Goal: Task Accomplishment & Management: Use online tool/utility

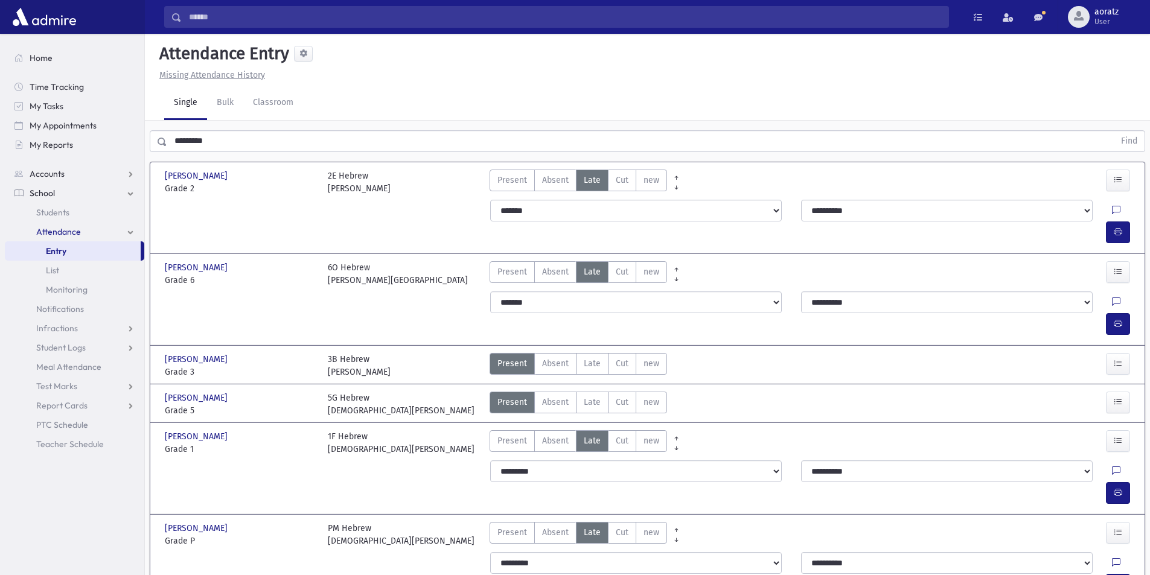
scroll to position [58, 0]
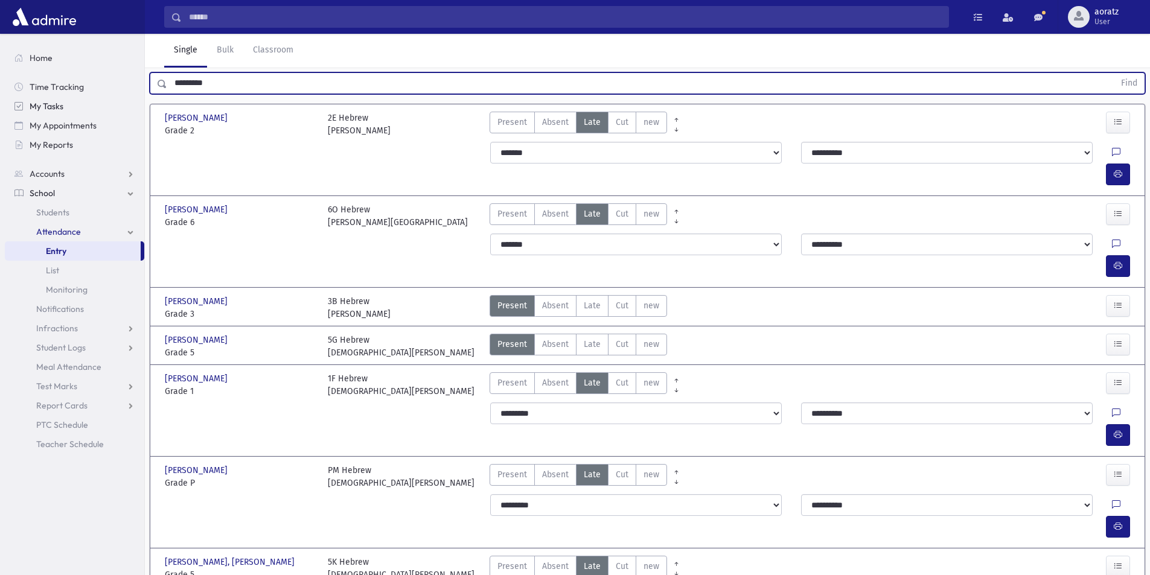
drag, startPoint x: 255, startPoint y: 80, endPoint x: 120, endPoint y: 98, distance: 136.5
click at [120, 98] on div "Search Results All Accounts" at bounding box center [575, 313] width 1150 height 743
click at [1114, 73] on button "Find" at bounding box center [1129, 83] width 31 height 21
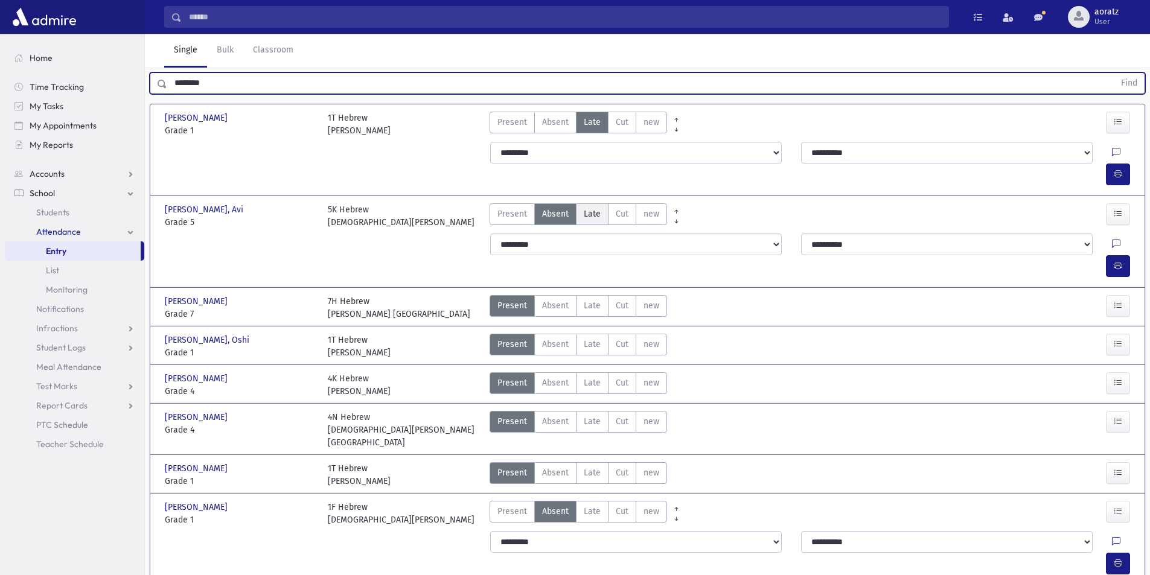
click at [587, 208] on span "Late" at bounding box center [592, 214] width 17 height 13
drag, startPoint x: 284, startPoint y: 74, endPoint x: 159, endPoint y: 90, distance: 126.0
click at [159, 90] on div "******** Find" at bounding box center [648, 83] width 996 height 22
type input "*****"
click at [1114, 73] on button "Find" at bounding box center [1129, 83] width 31 height 21
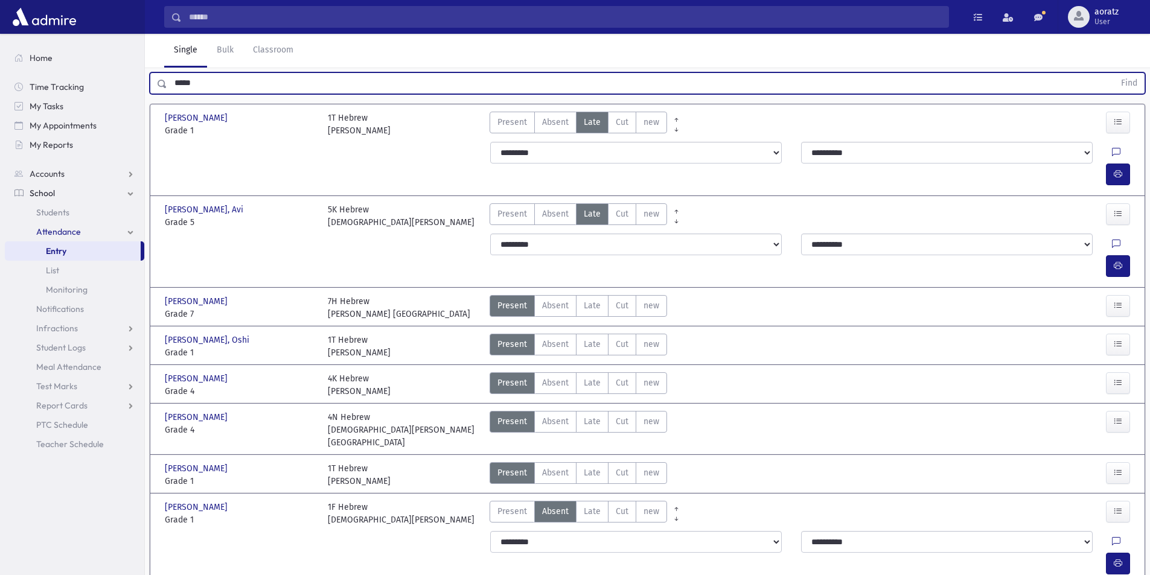
scroll to position [27, 0]
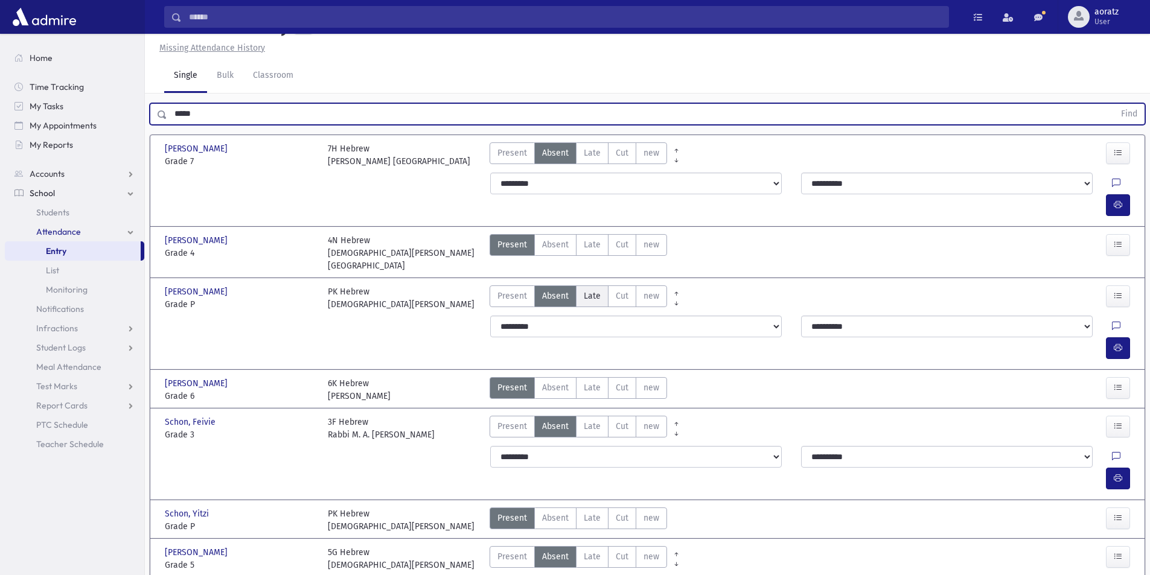
click at [587, 290] on span "Late" at bounding box center [592, 296] width 17 height 13
drag, startPoint x: 206, startPoint y: 110, endPoint x: 133, endPoint y: 126, distance: 74.6
click at [133, 126] on div "Search Results All Accounts" at bounding box center [575, 324] width 1150 height 702
type input "*****"
click at [1114, 104] on button "Find" at bounding box center [1129, 114] width 31 height 21
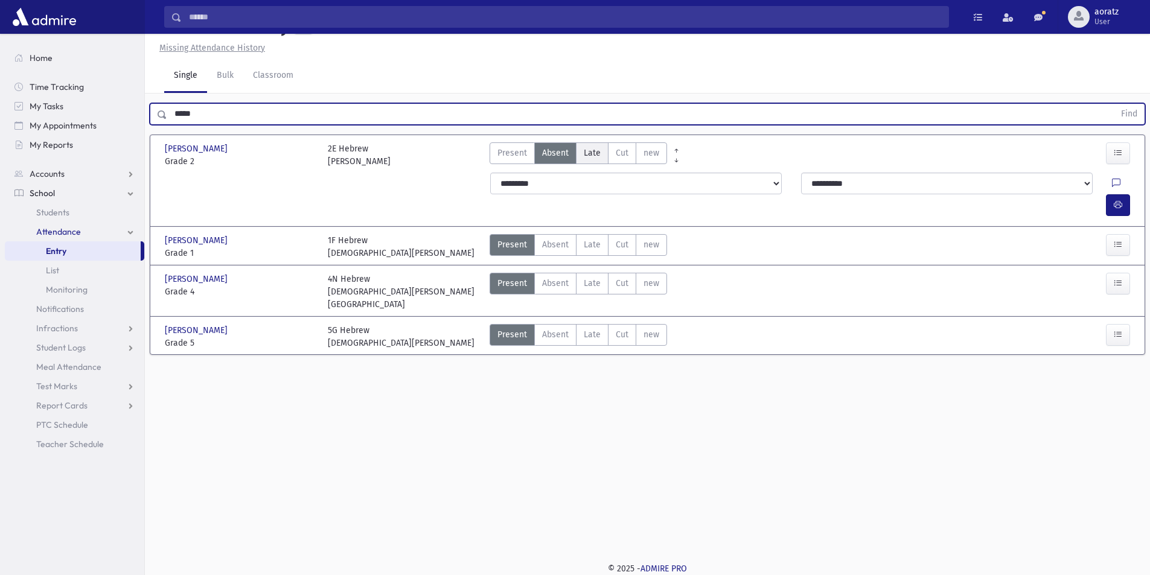
click at [592, 142] on label "Late Late" at bounding box center [592, 153] width 33 height 22
drag, startPoint x: 213, startPoint y: 113, endPoint x: 114, endPoint y: 124, distance: 99.0
click at [114, 124] on div "Search Results All Accounts" at bounding box center [575, 274] width 1150 height 603
